Goal: Information Seeking & Learning: Check status

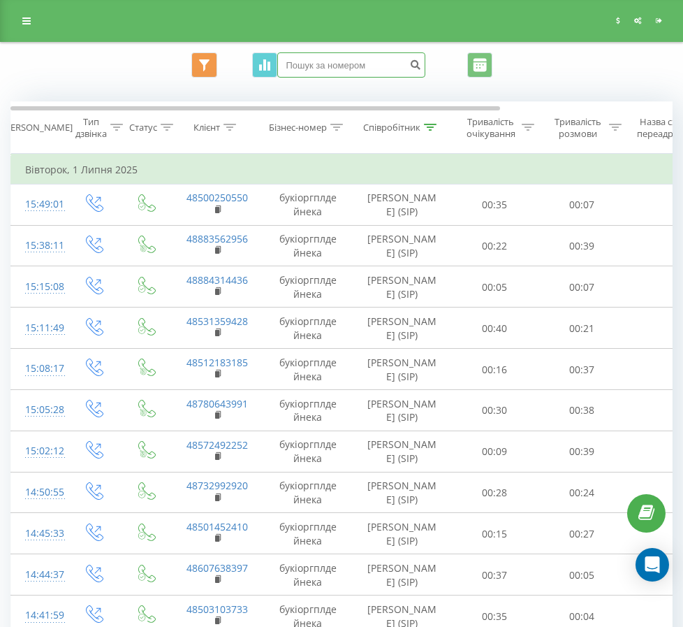
paste input "48 50 910 27 75"
type input "48 50 910 27 75"
click at [422, 67] on icon "submit" at bounding box center [416, 63] width 12 height 8
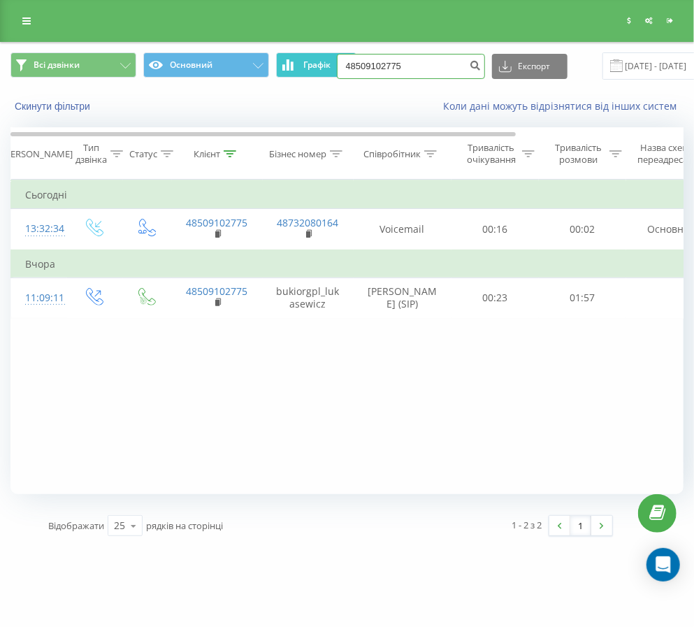
drag, startPoint x: 418, startPoint y: 61, endPoint x: 315, endPoint y: 64, distance: 102.7
click at [315, 64] on div "Всі дзвінки Основний Графік 48509102775 Експорт .csv .xls .xlsx 20.05.2025 - 20…" at bounding box center [346, 65] width 673 height 27
paste input "88 396 99 49"
type input "48 88 396 99 49"
click at [466, 73] on button "submit" at bounding box center [475, 66] width 19 height 25
